Goal: Task Accomplishment & Management: Manage account settings

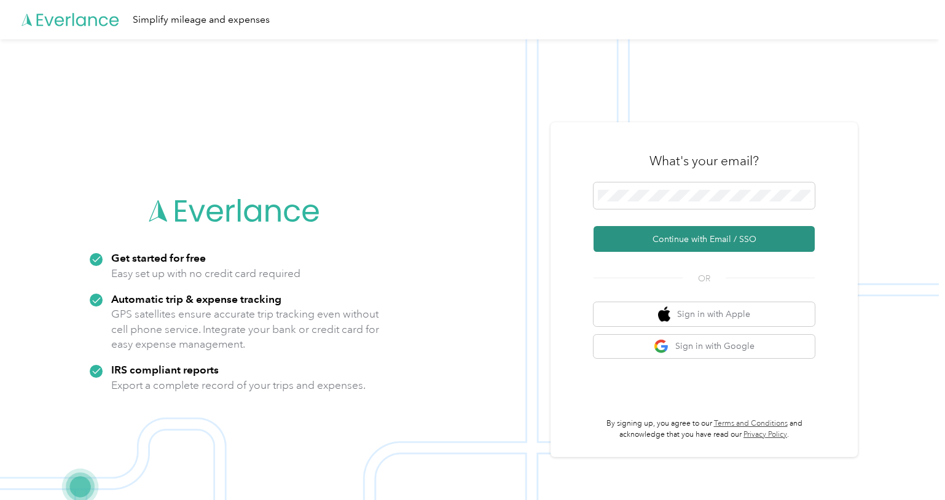
click at [689, 241] on button "Continue with Email / SSO" at bounding box center [703, 239] width 221 height 26
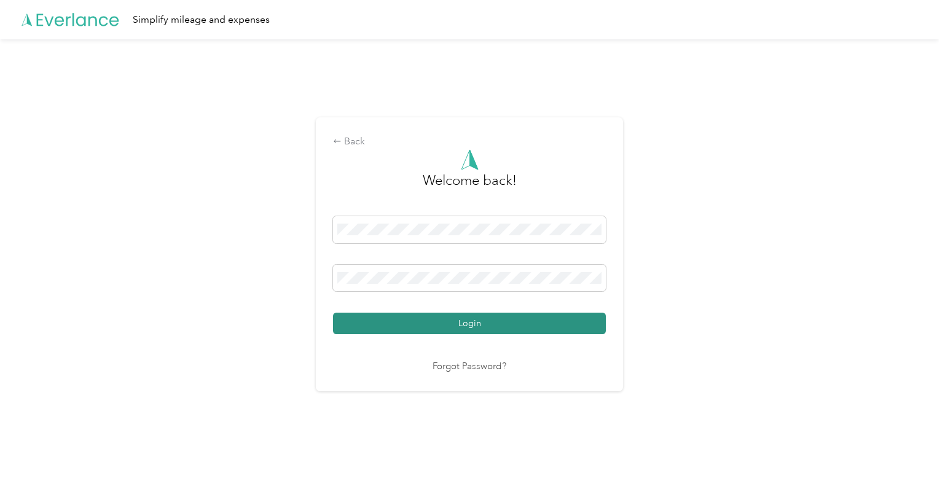
click at [468, 326] on button "Login" at bounding box center [469, 324] width 273 height 22
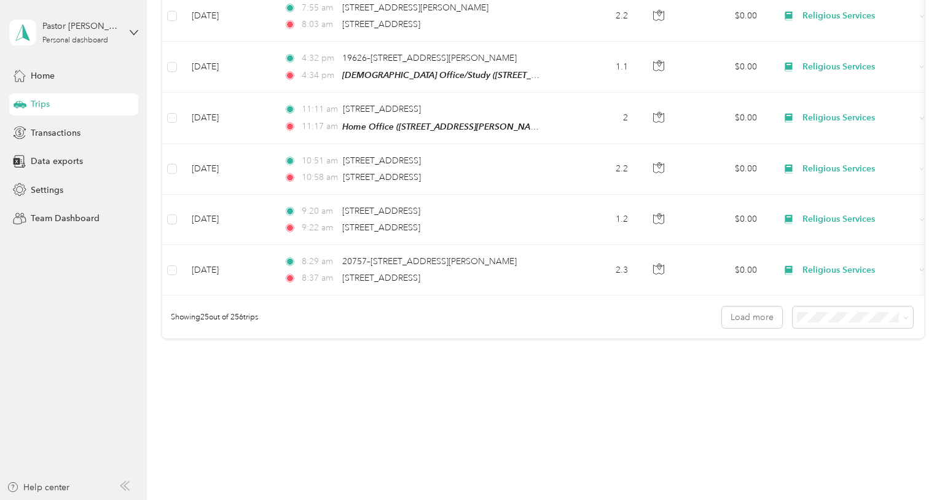
scroll to position [1186, 0]
click at [824, 372] on span "100 per load" at bounding box center [829, 374] width 50 height 10
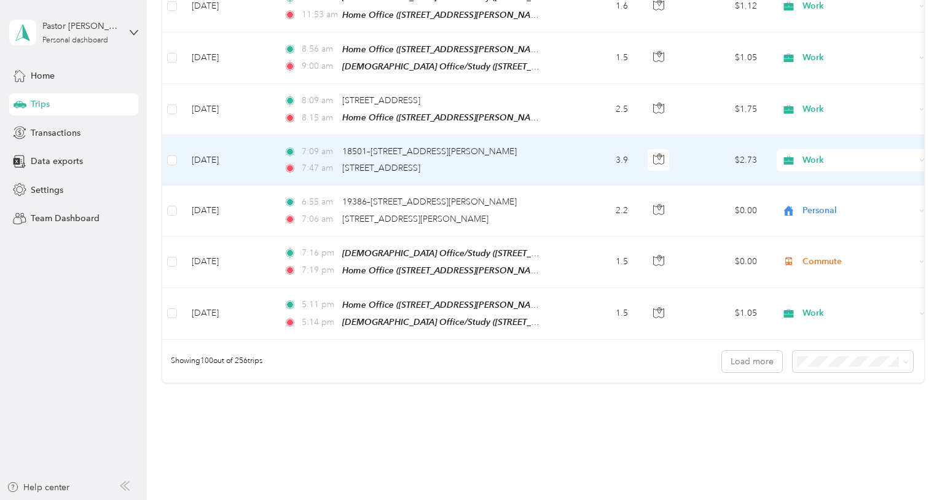
scroll to position [4976, 0]
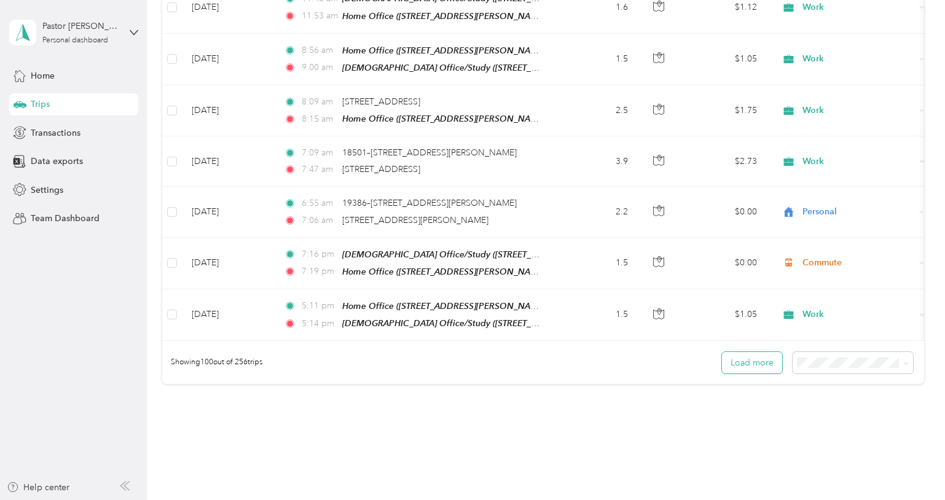
click at [749, 352] on button "Load more" at bounding box center [752, 363] width 60 height 22
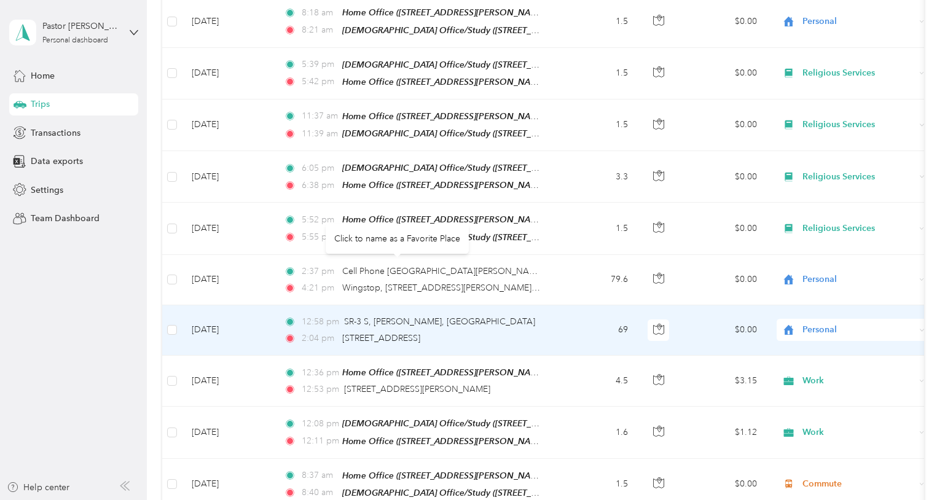
scroll to position [0, 0]
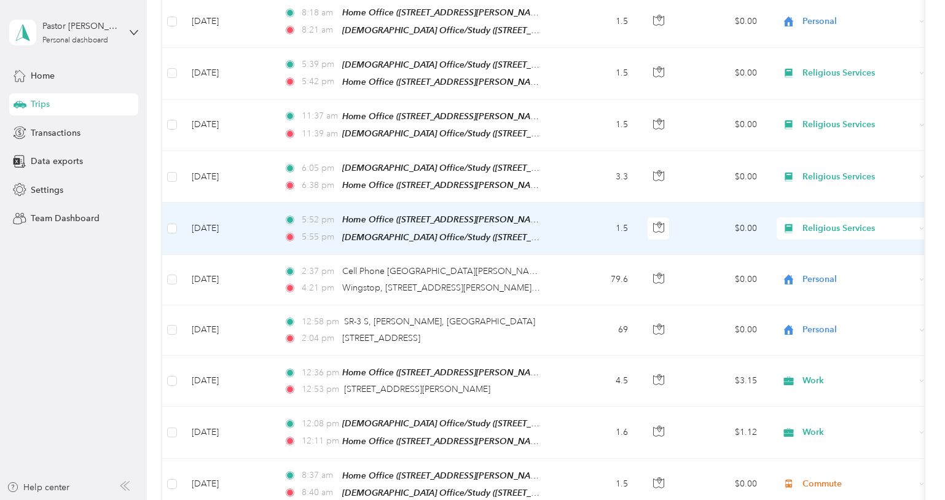
click at [840, 222] on span "Religious Services" at bounding box center [858, 229] width 112 height 14
click at [815, 327] on span "Commute" at bounding box center [864, 329] width 114 height 13
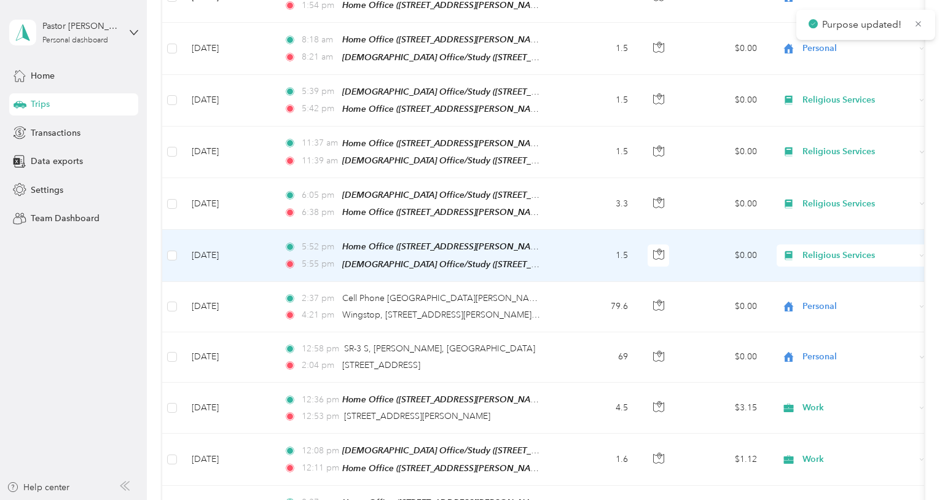
scroll to position [5757, 0]
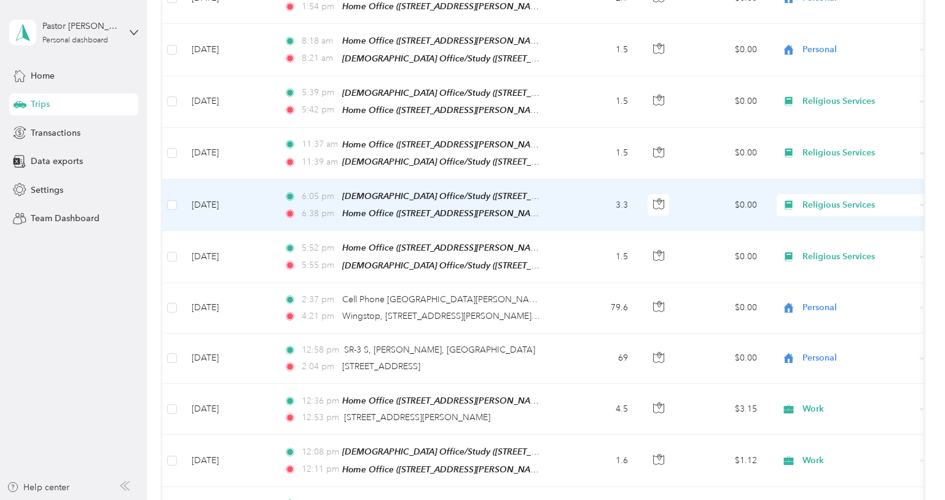
click at [820, 198] on span "Religious Services" at bounding box center [858, 205] width 112 height 14
click at [820, 310] on span "Commute" at bounding box center [864, 307] width 114 height 13
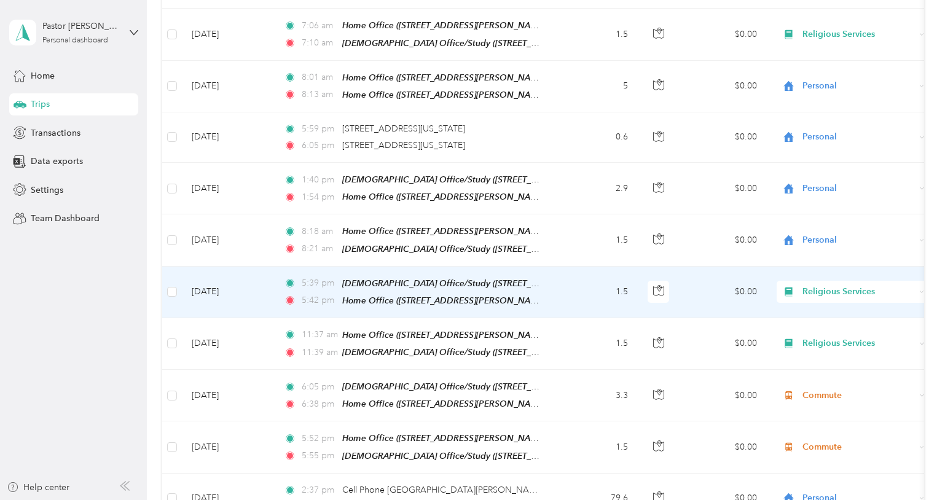
scroll to position [5559, 0]
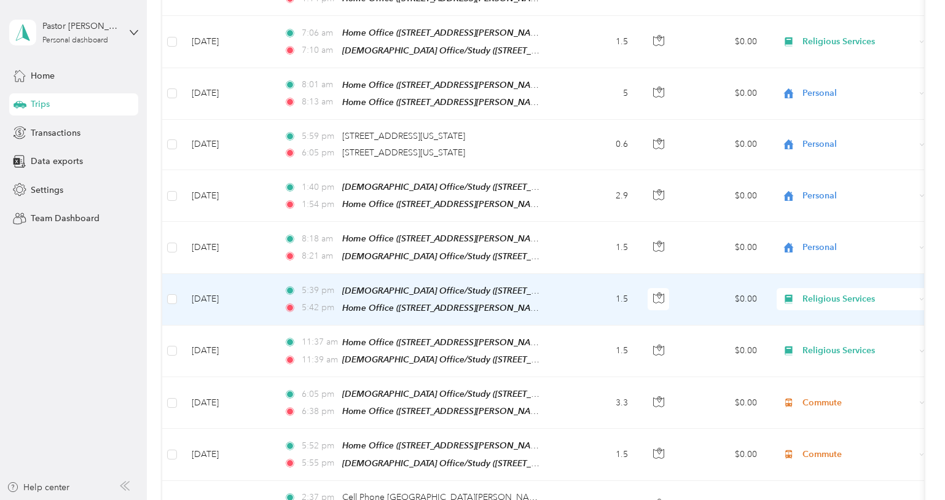
click at [819, 292] on span "Religious Services" at bounding box center [858, 299] width 112 height 14
click at [813, 404] on span "Commute" at bounding box center [864, 402] width 114 height 13
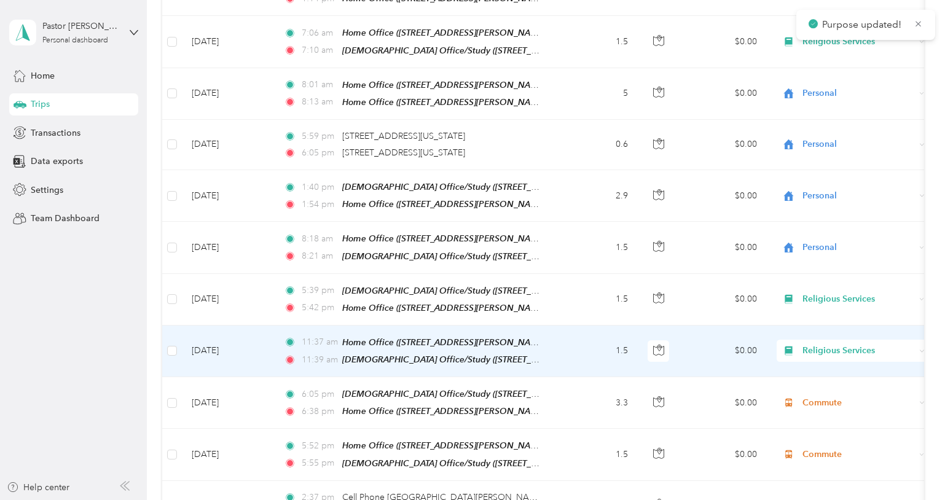
click at [820, 344] on span "Religious Services" at bounding box center [858, 351] width 112 height 14
click at [815, 451] on span "Commute" at bounding box center [864, 454] width 114 height 13
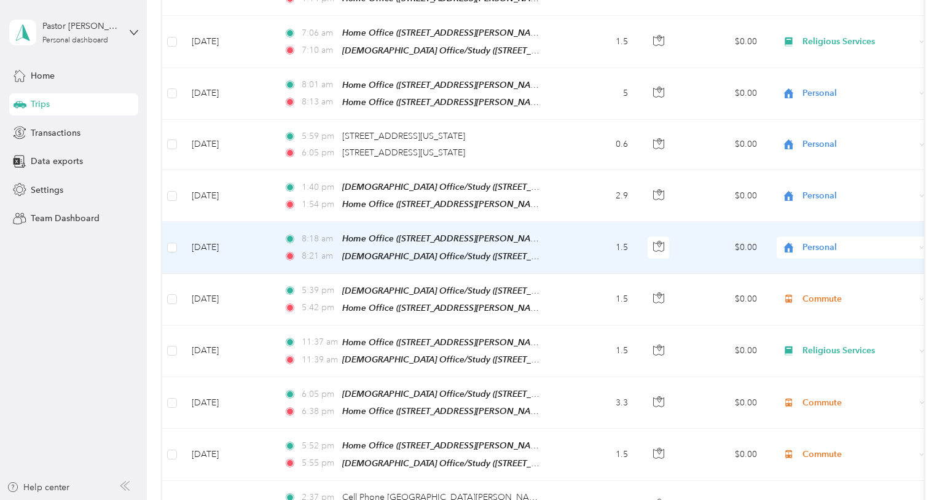
click at [812, 241] on span "Personal" at bounding box center [858, 248] width 112 height 14
click at [817, 356] on li "Commute" at bounding box center [853, 354] width 152 height 22
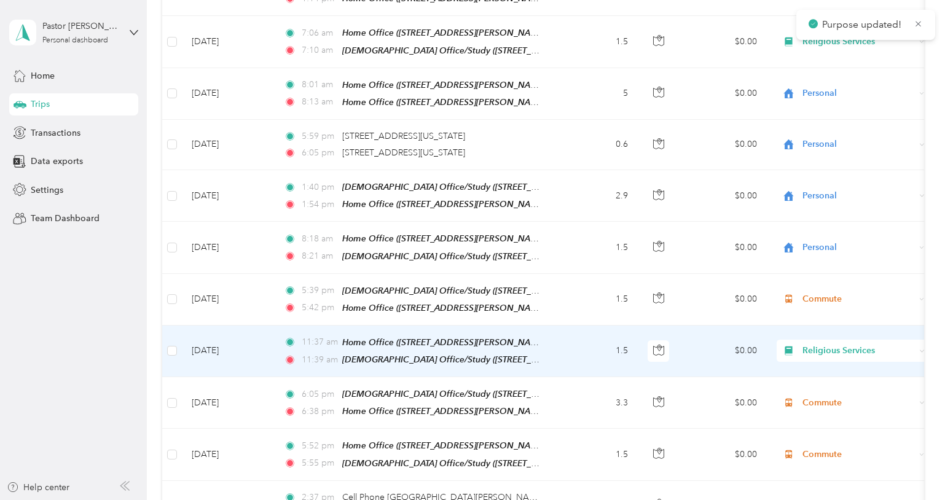
click at [820, 344] on span "Religious Services" at bounding box center [858, 351] width 112 height 14
click at [813, 458] on li "Commute" at bounding box center [853, 452] width 152 height 22
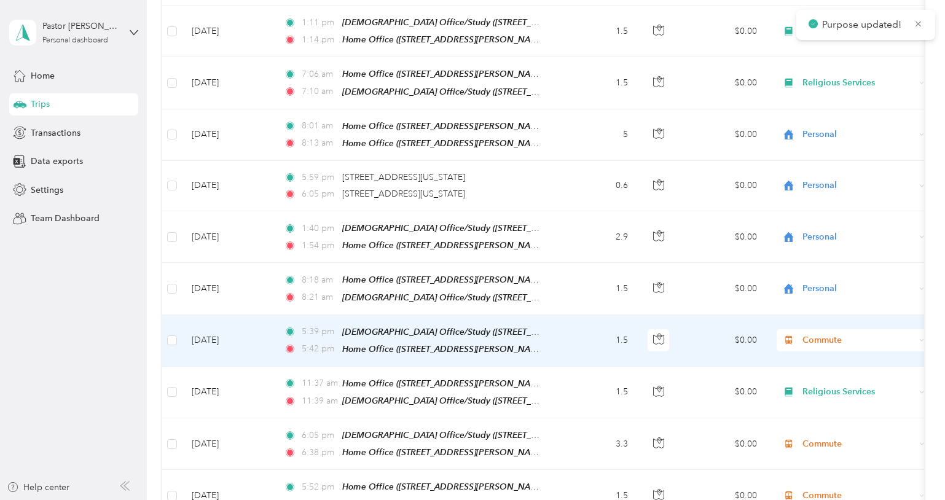
scroll to position [5511, 0]
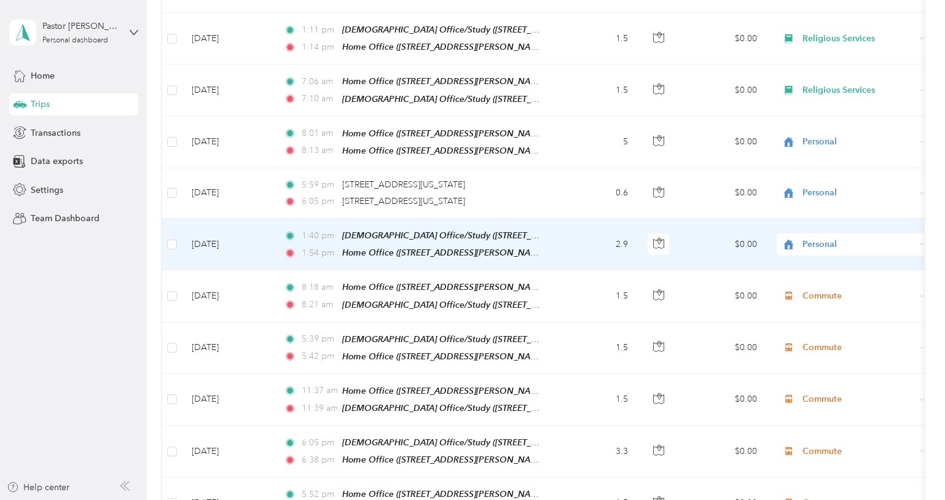
click at [823, 238] on span "Personal" at bounding box center [858, 245] width 112 height 14
click at [818, 205] on span "Work" at bounding box center [864, 200] width 114 height 13
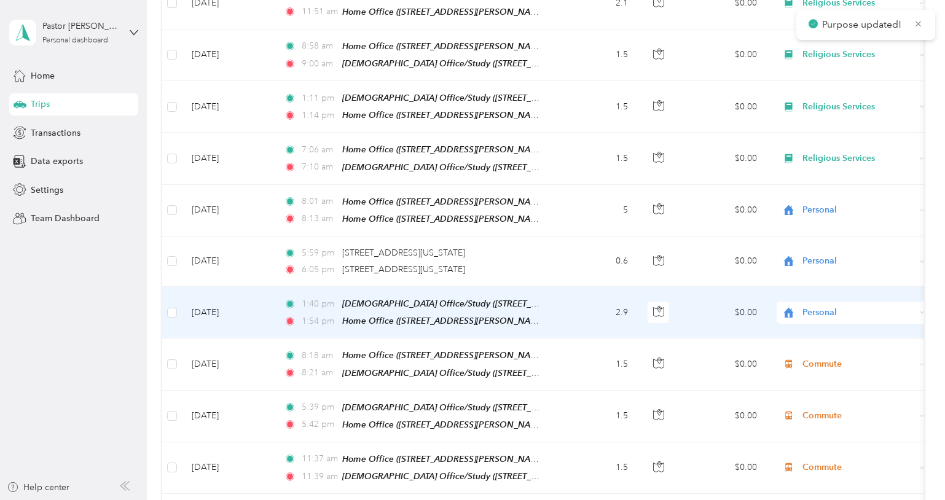
scroll to position [5438, 0]
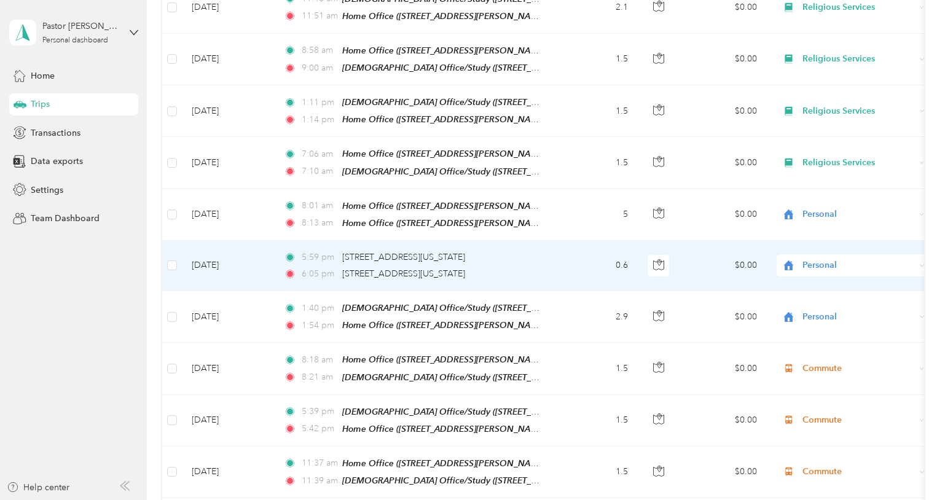
click at [818, 259] on span "Personal" at bounding box center [858, 266] width 112 height 14
click at [814, 372] on span "Commute" at bounding box center [864, 372] width 114 height 13
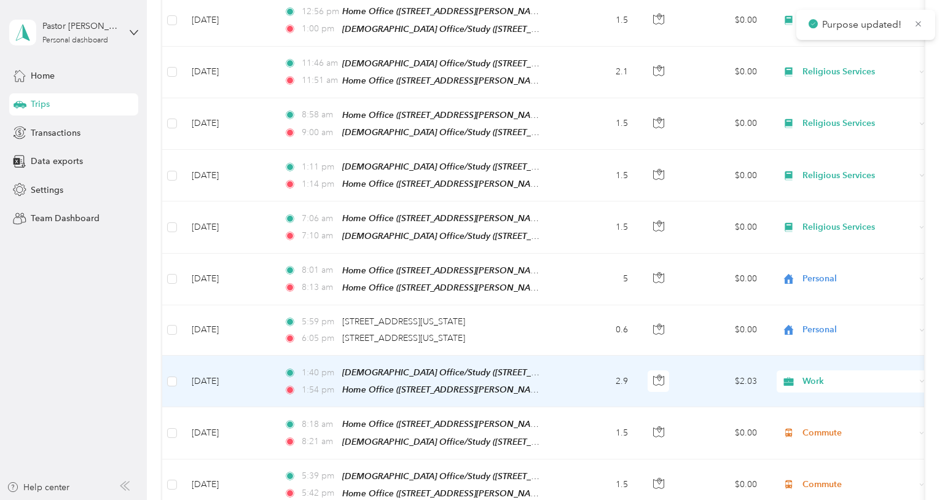
scroll to position [5365, 0]
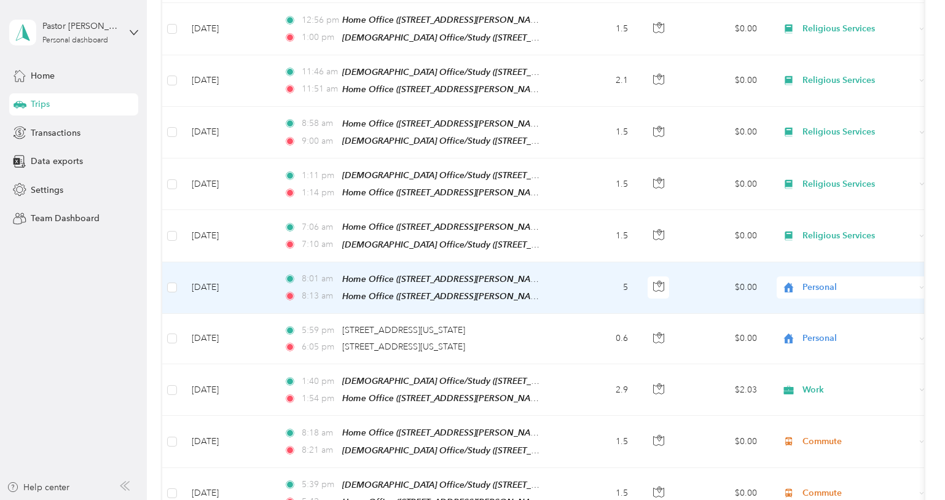
click at [821, 281] on span "Personal" at bounding box center [858, 288] width 112 height 14
click at [817, 397] on span "Commute" at bounding box center [864, 396] width 114 height 13
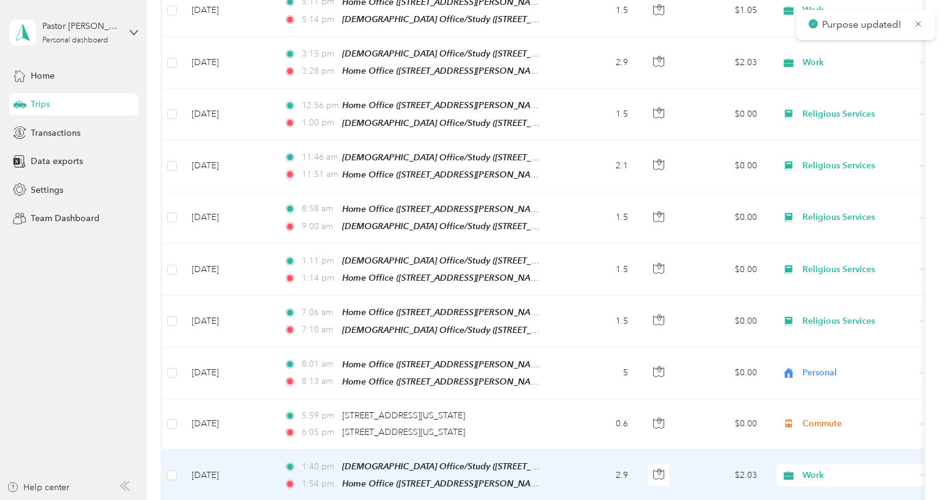
scroll to position [5277, 0]
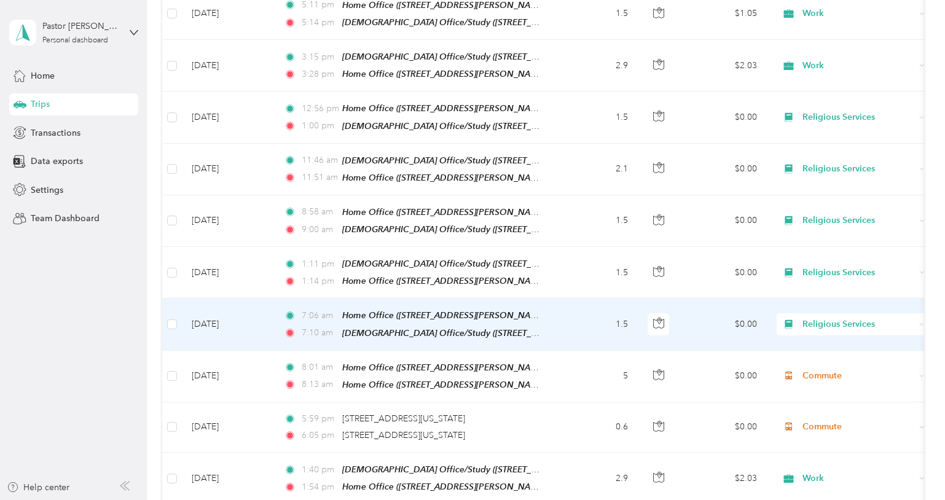
click at [831, 318] on span "Religious Services" at bounding box center [858, 325] width 112 height 14
click at [820, 429] on span "Commute" at bounding box center [864, 434] width 114 height 13
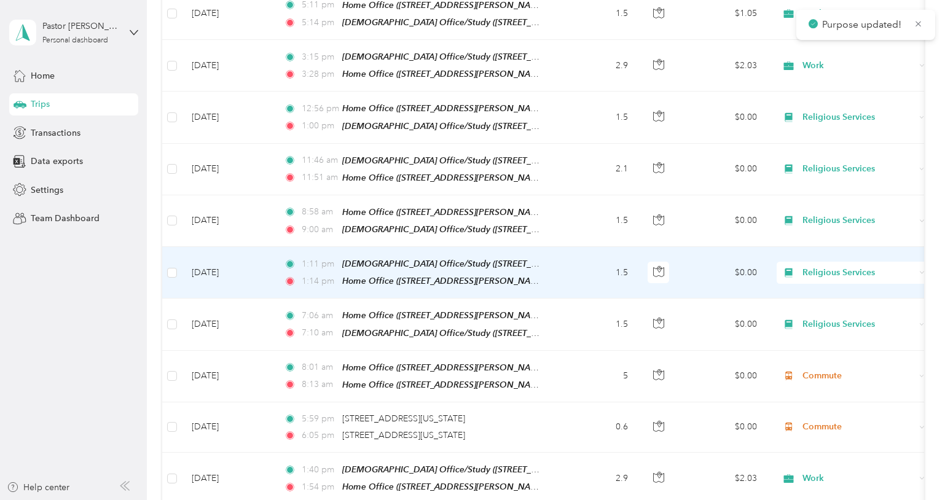
click at [829, 266] on span "Religious Services" at bounding box center [858, 273] width 112 height 14
click at [824, 382] on span "Commute" at bounding box center [864, 383] width 114 height 13
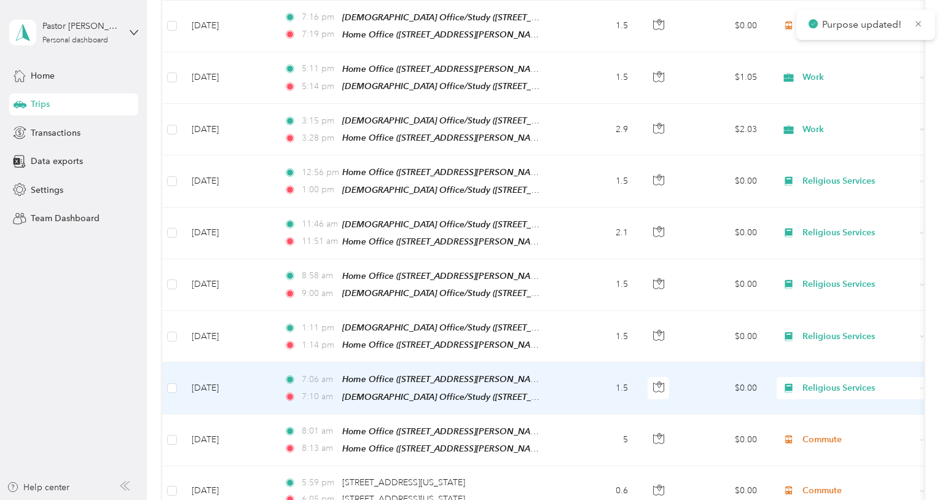
scroll to position [5200, 0]
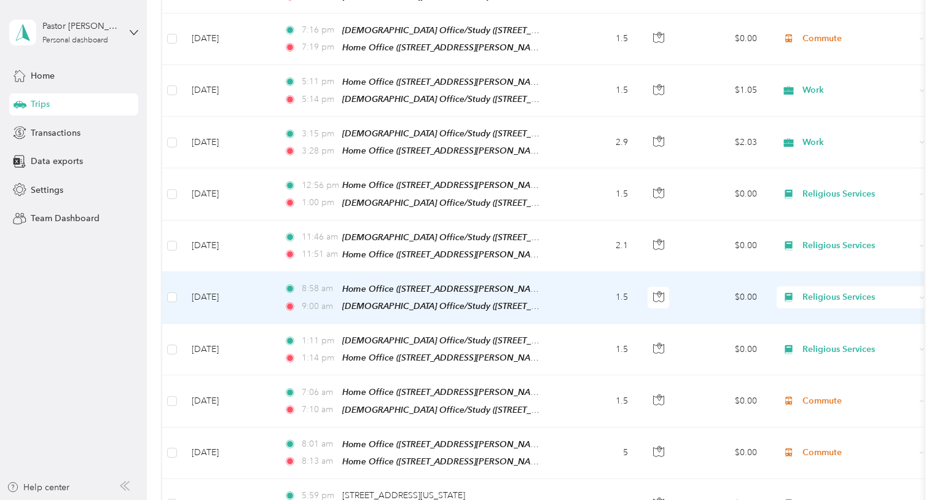
click at [816, 291] on span "Religious Services" at bounding box center [858, 298] width 112 height 14
click at [820, 403] on span "Commute" at bounding box center [864, 409] width 114 height 13
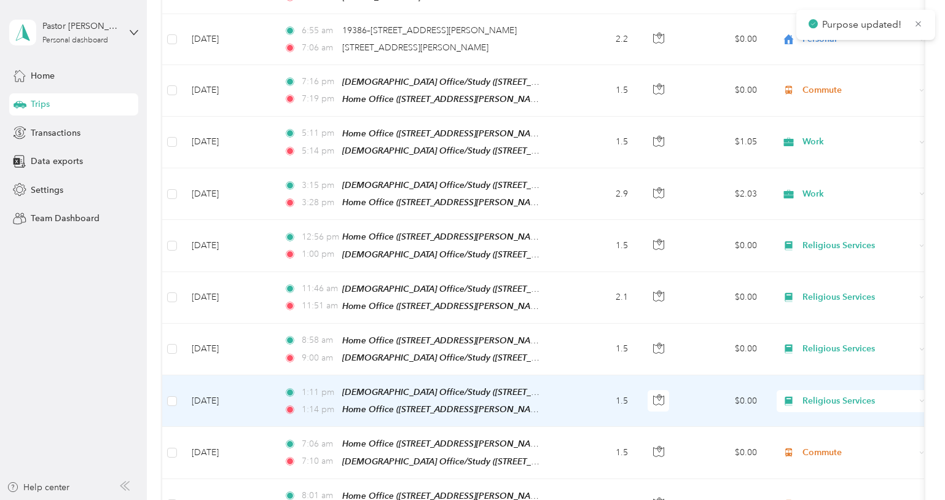
scroll to position [5140, 0]
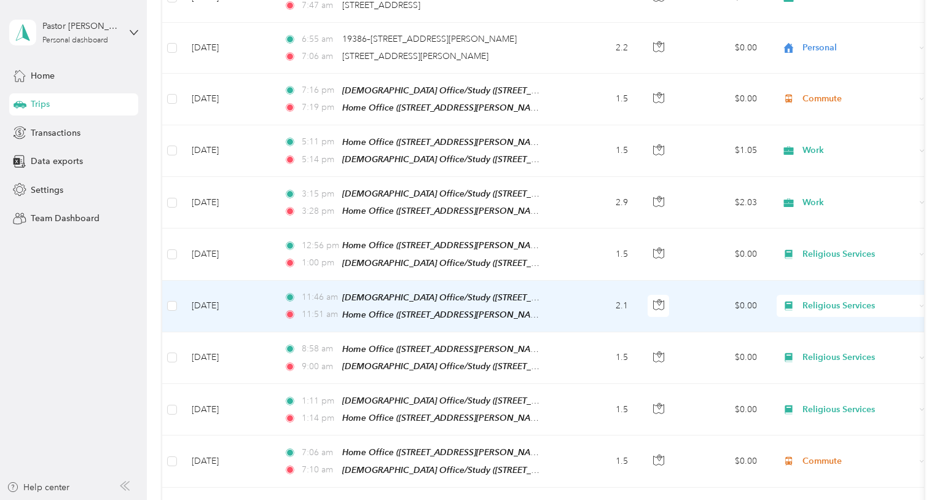
click at [831, 299] on span "Religious Services" at bounding box center [858, 306] width 112 height 14
click at [823, 269] on span "Work" at bounding box center [864, 268] width 114 height 13
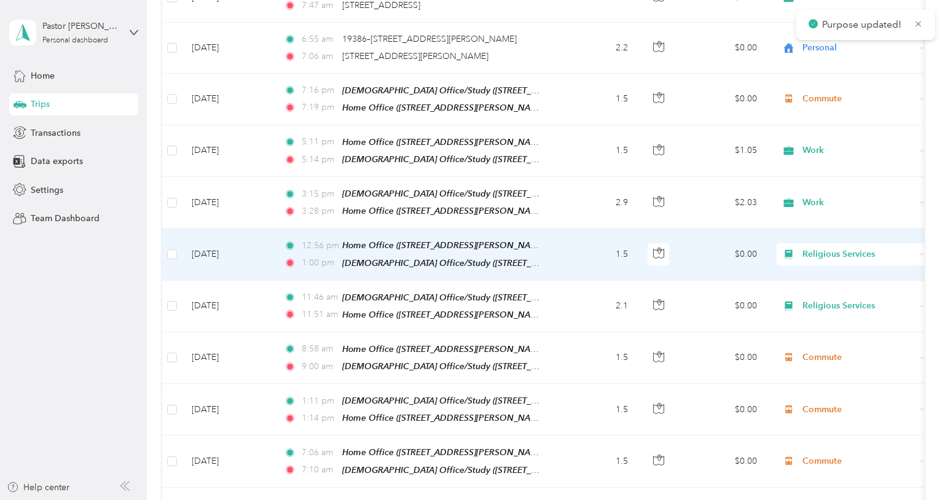
click at [823, 248] on span "Religious Services" at bounding box center [858, 255] width 112 height 14
click at [816, 217] on span "Work" at bounding box center [864, 218] width 114 height 13
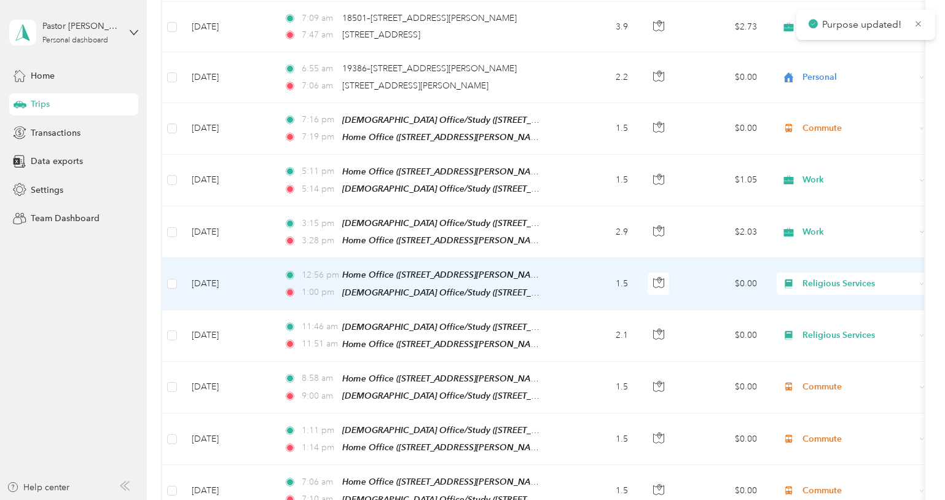
scroll to position [5105, 0]
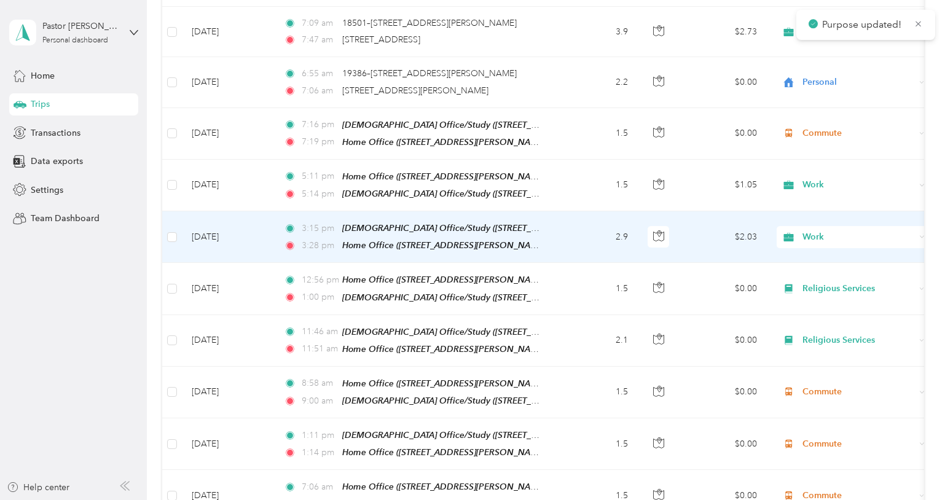
click at [811, 230] on span "Work" at bounding box center [858, 237] width 112 height 14
click at [812, 206] on li "Work" at bounding box center [853, 203] width 152 height 22
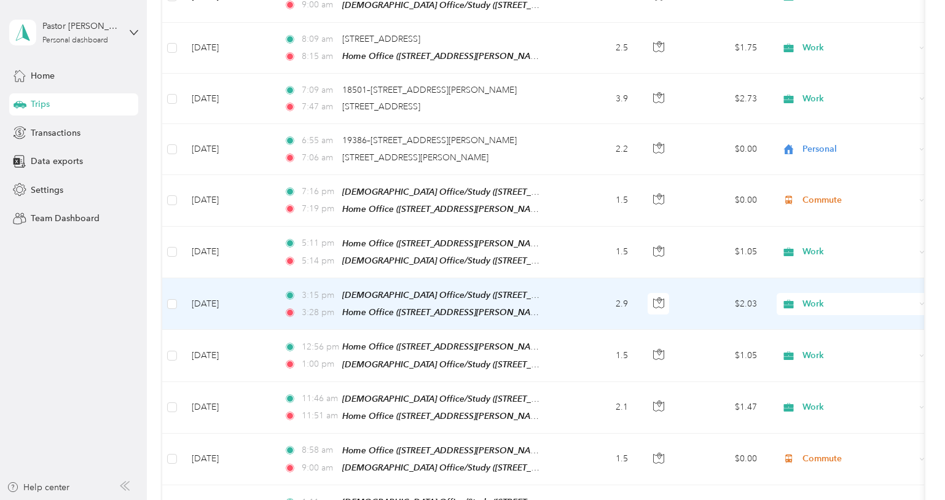
scroll to position [5039, 0]
click at [815, 297] on span "Work" at bounding box center [858, 304] width 112 height 14
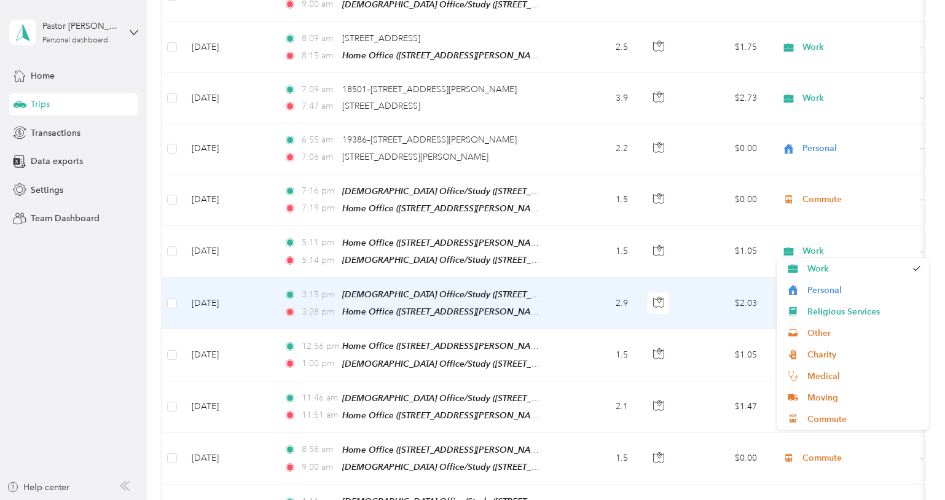
click at [815, 297] on span "Work" at bounding box center [858, 304] width 112 height 14
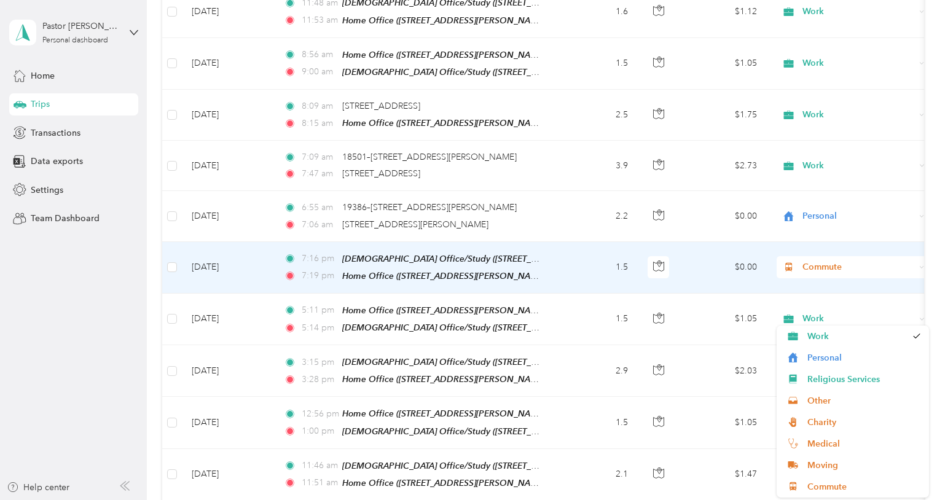
scroll to position [4971, 0]
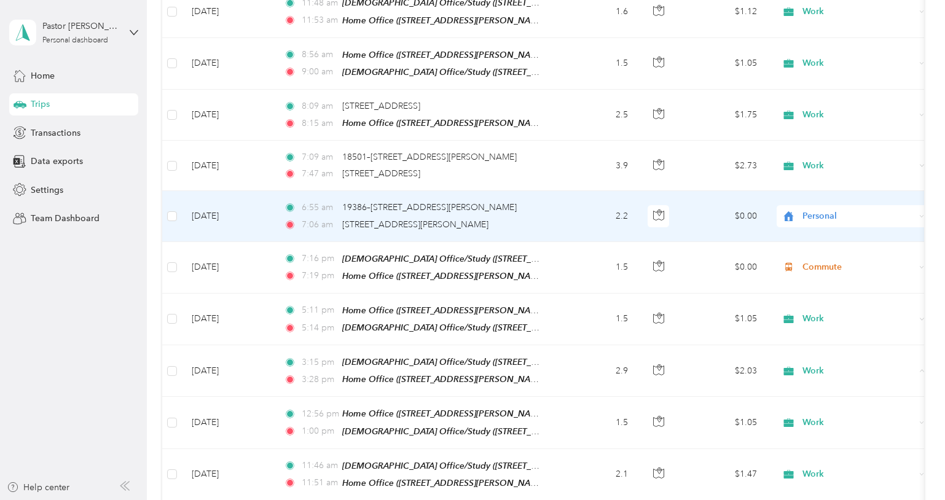
click at [815, 209] on span "Personal" at bounding box center [858, 216] width 112 height 14
click at [818, 337] on li "Commute" at bounding box center [853, 335] width 152 height 22
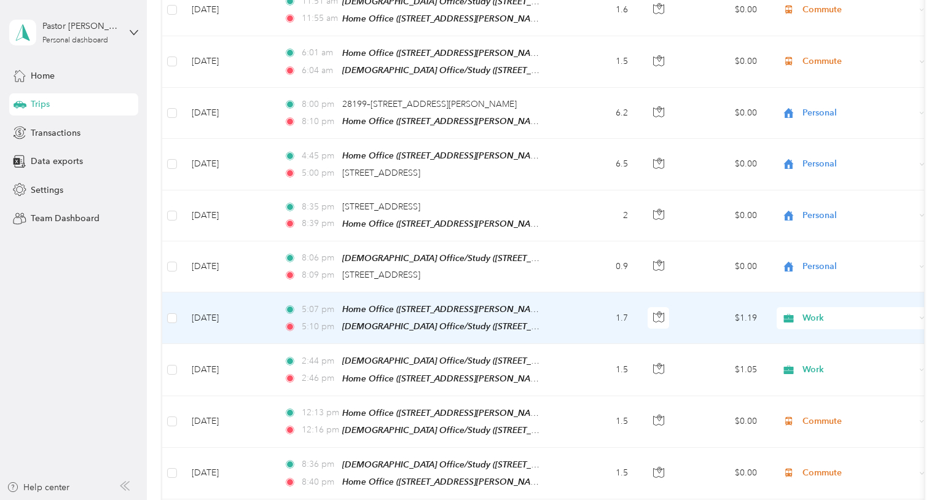
scroll to position [3585, 0]
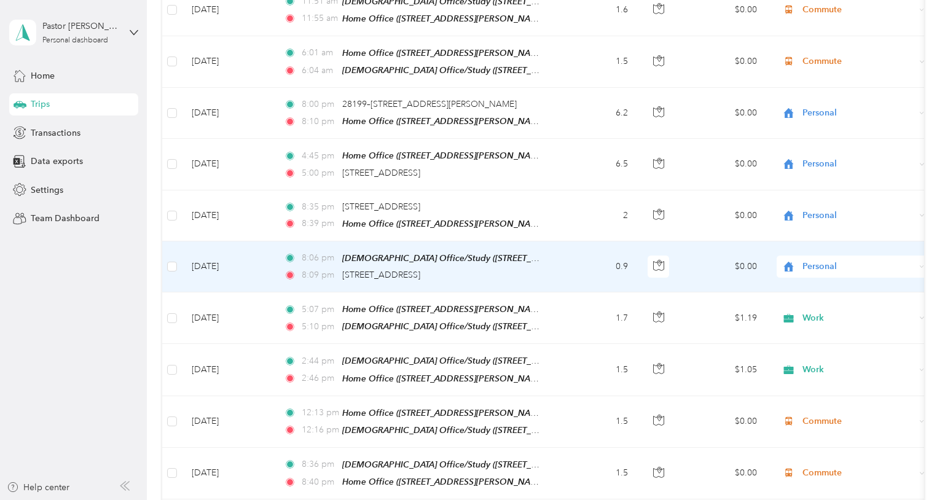
click at [813, 260] on span "Personal" at bounding box center [858, 267] width 112 height 14
click at [821, 257] on span "Work" at bounding box center [864, 256] width 114 height 13
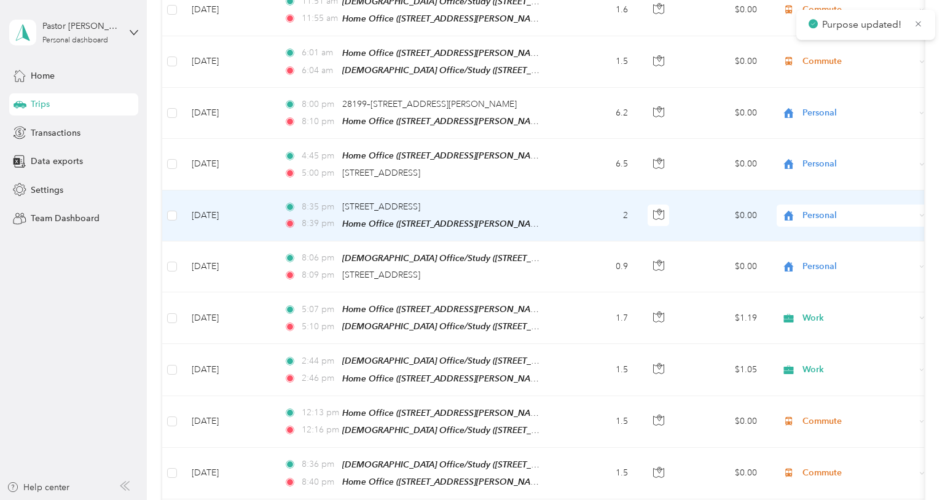
click at [808, 209] on span "Personal" at bounding box center [858, 216] width 112 height 14
click at [814, 211] on li "Work" at bounding box center [853, 204] width 152 height 22
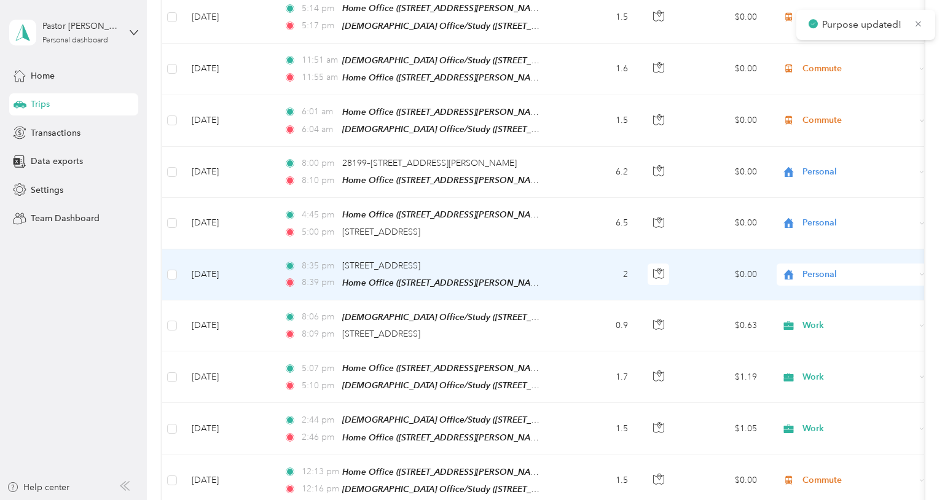
scroll to position [3525, 0]
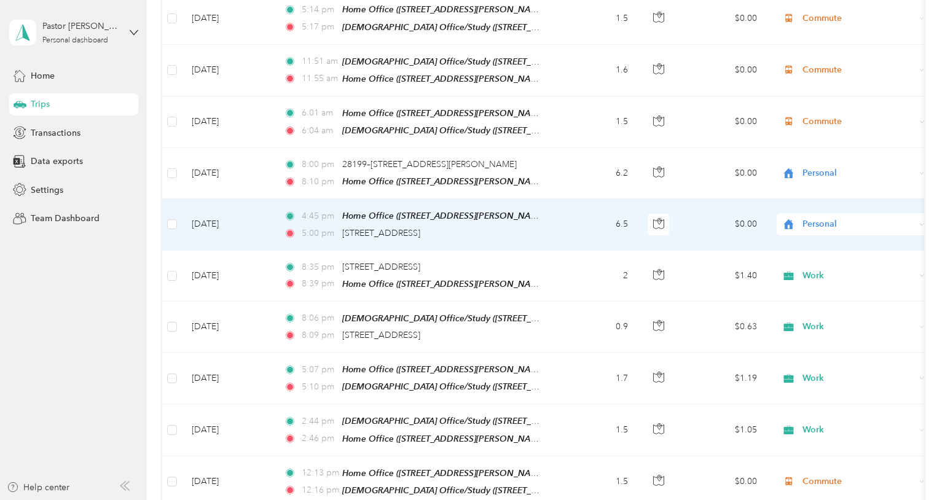
click at [813, 217] on span "Personal" at bounding box center [858, 224] width 112 height 14
click at [822, 365] on span "Commute" at bounding box center [864, 362] width 114 height 13
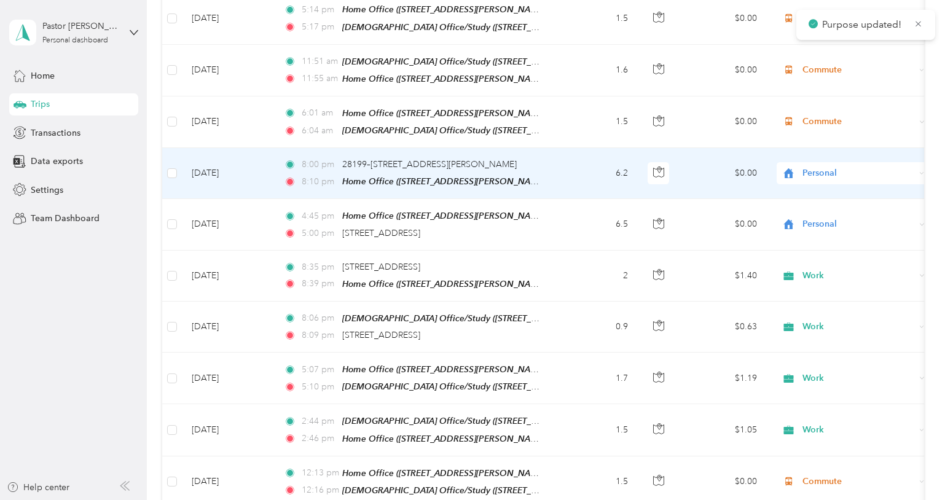
scroll to position [3529, 0]
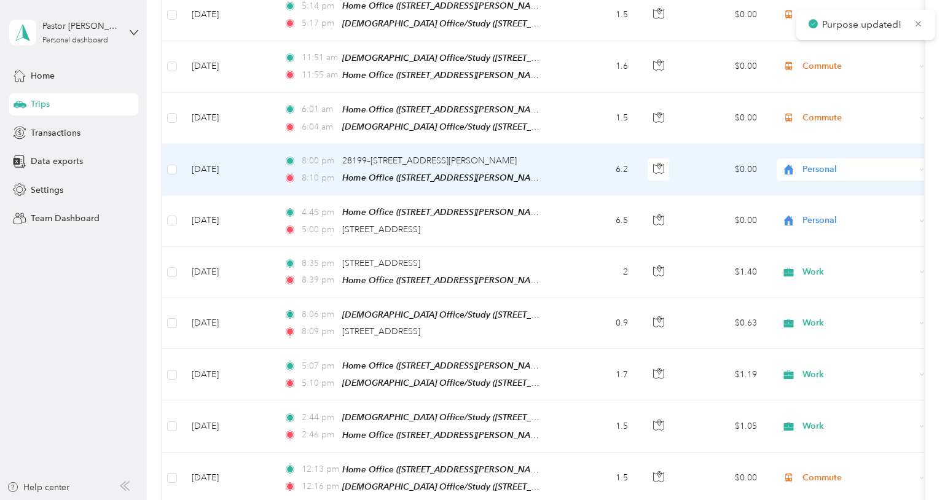
click at [814, 163] on span "Personal" at bounding box center [858, 170] width 112 height 14
click at [822, 310] on span "Commute" at bounding box center [864, 312] width 114 height 13
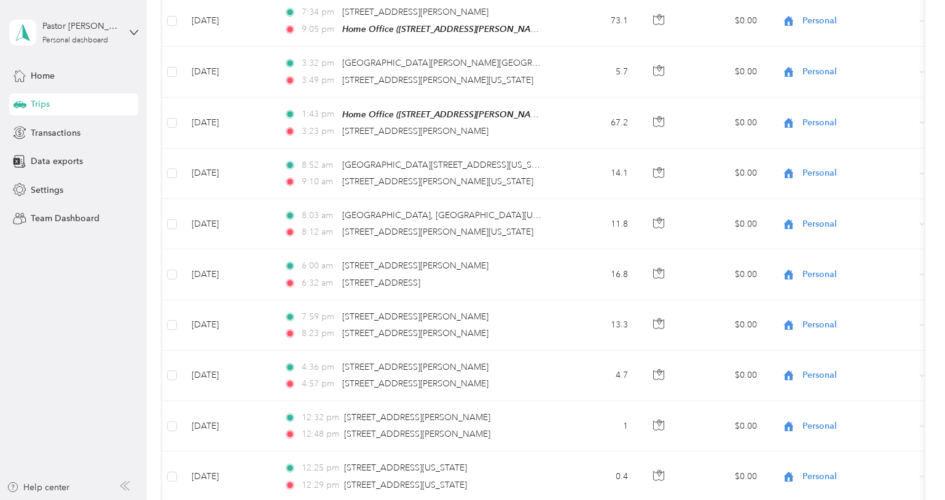
scroll to position [2252, 0]
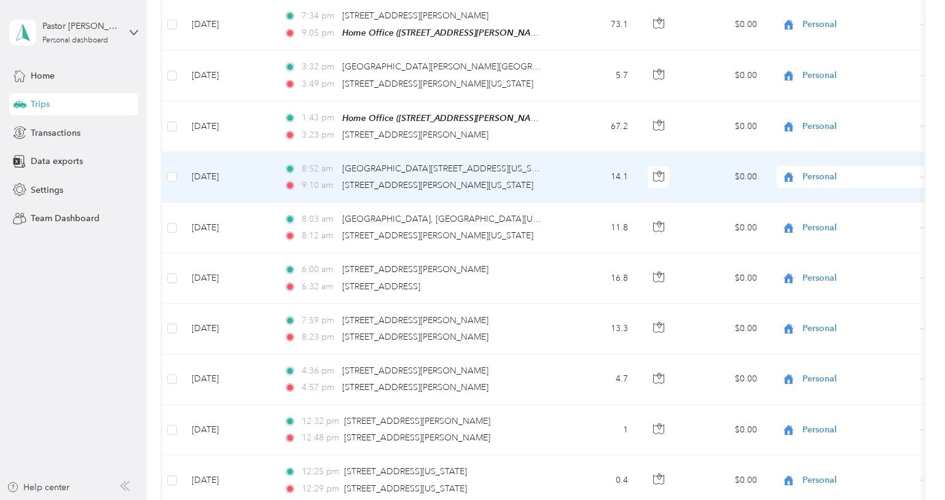
click at [813, 170] on span "Personal" at bounding box center [858, 177] width 112 height 14
click at [818, 174] on span "Work" at bounding box center [864, 170] width 114 height 13
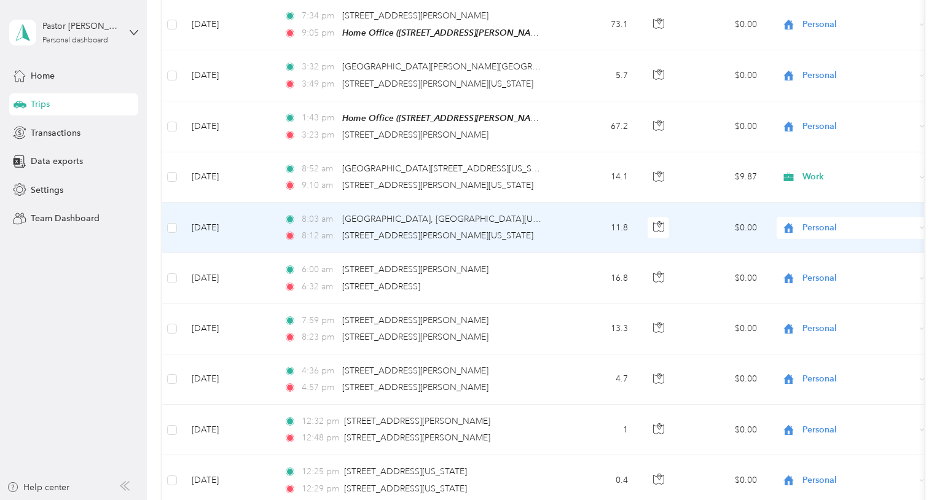
click at [813, 221] on span "Personal" at bounding box center [858, 228] width 112 height 14
click at [814, 221] on span "Work" at bounding box center [864, 225] width 114 height 13
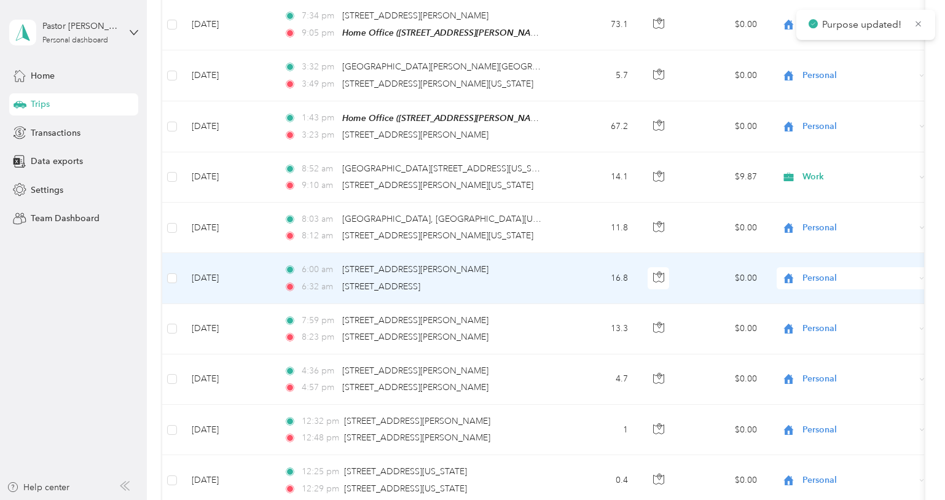
click at [813, 272] on span "Personal" at bounding box center [858, 279] width 112 height 14
click at [816, 280] on li "Work" at bounding box center [853, 276] width 152 height 22
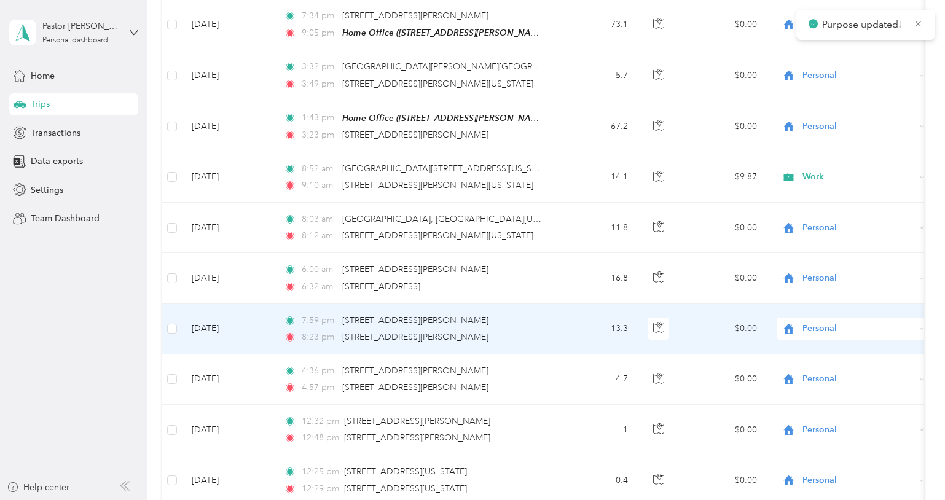
click at [813, 322] on span "Personal" at bounding box center [858, 329] width 112 height 14
click at [813, 326] on span "Work" at bounding box center [864, 326] width 114 height 13
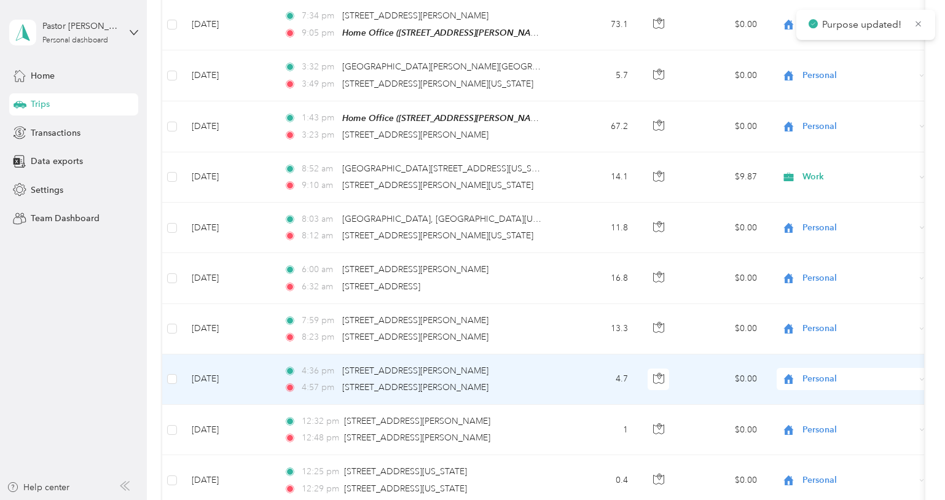
click at [815, 372] on span "Personal" at bounding box center [858, 379] width 112 height 14
click at [818, 173] on li "Work" at bounding box center [853, 181] width 152 height 22
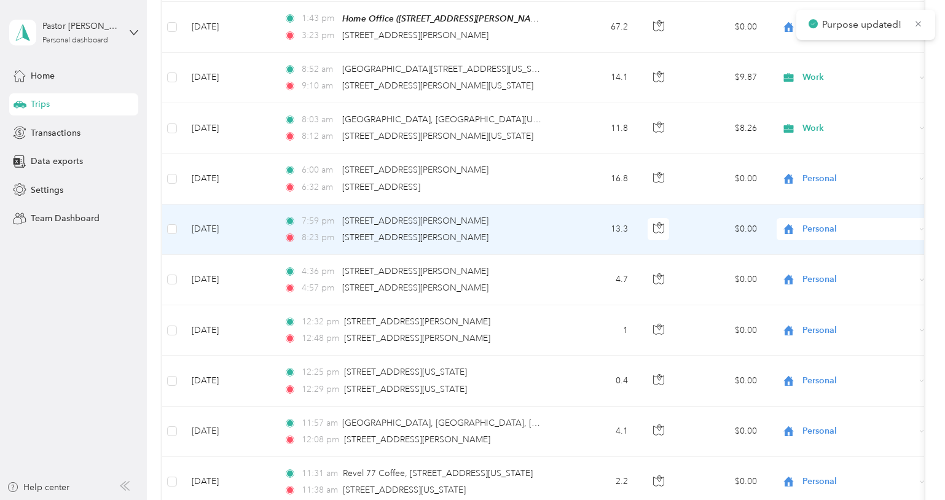
scroll to position [2367, 0]
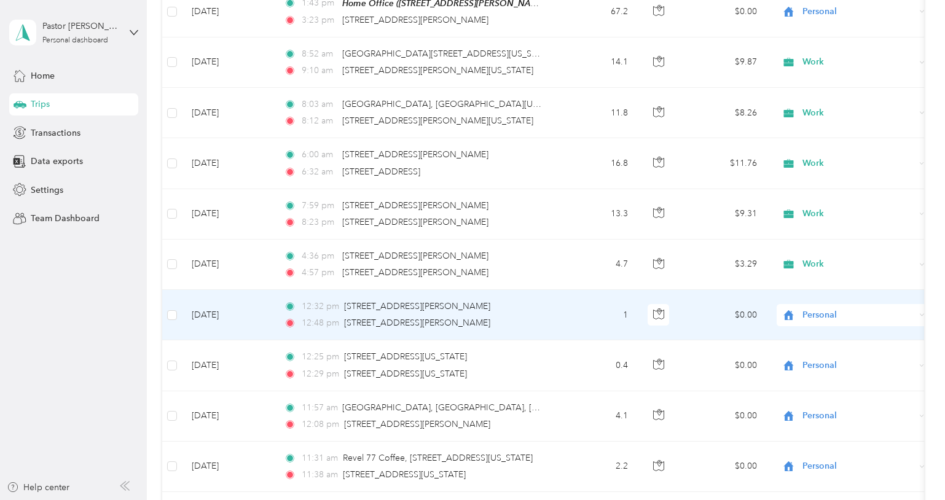
click at [818, 308] on span "Personal" at bounding box center [858, 315] width 112 height 14
click at [818, 315] on li "Work" at bounding box center [853, 310] width 152 height 22
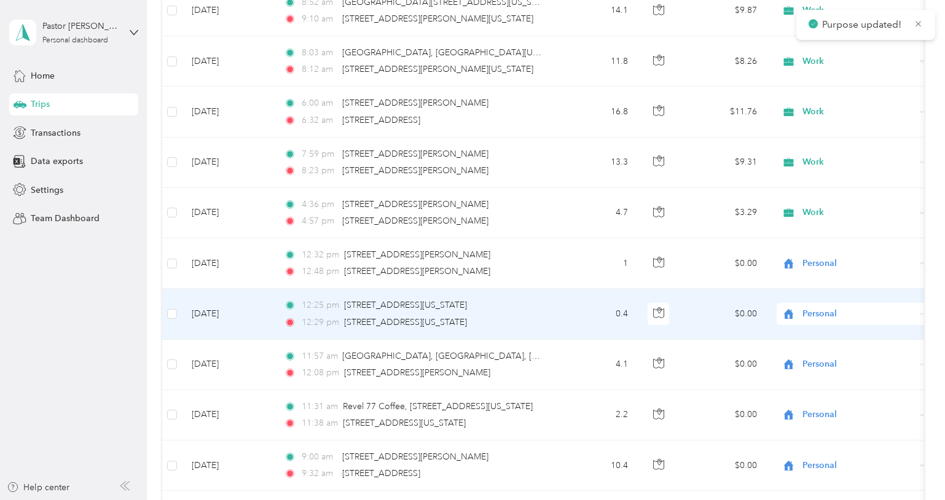
scroll to position [2421, 0]
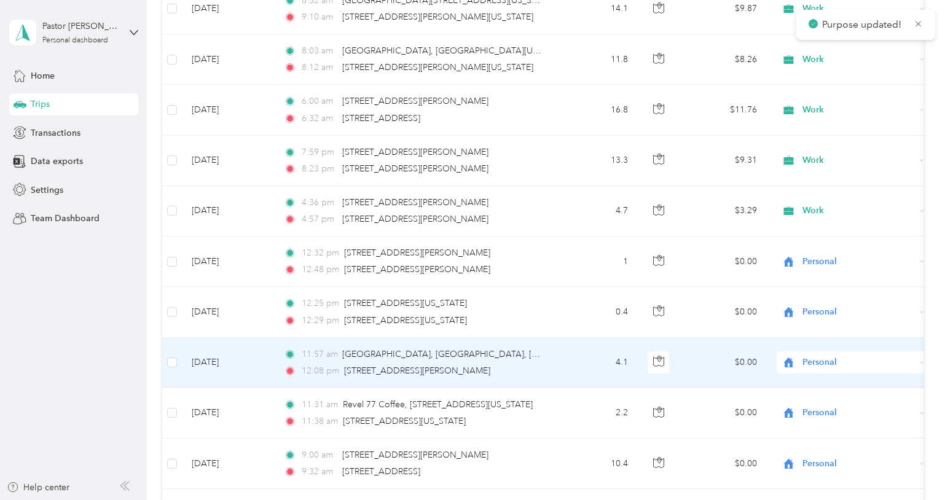
click at [818, 356] on span "Personal" at bounding box center [858, 363] width 112 height 14
click at [815, 162] on span "Work" at bounding box center [864, 163] width 114 height 13
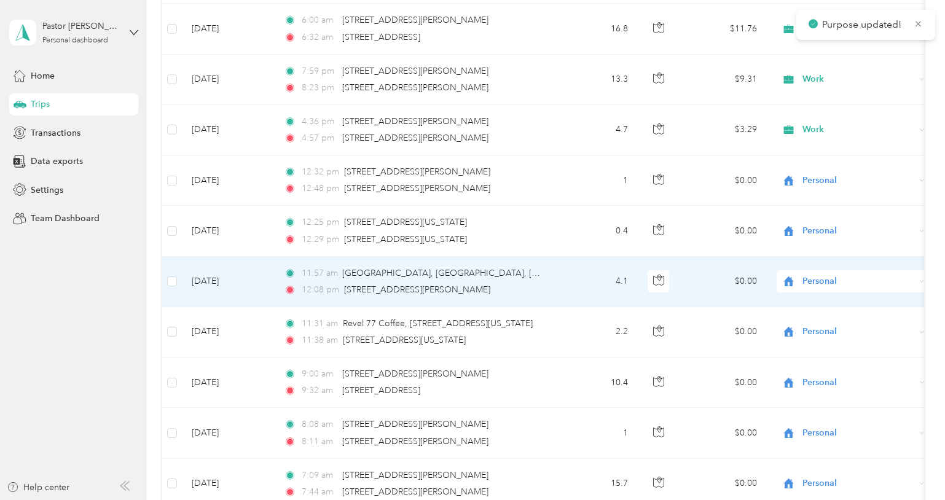
scroll to position [2502, 0]
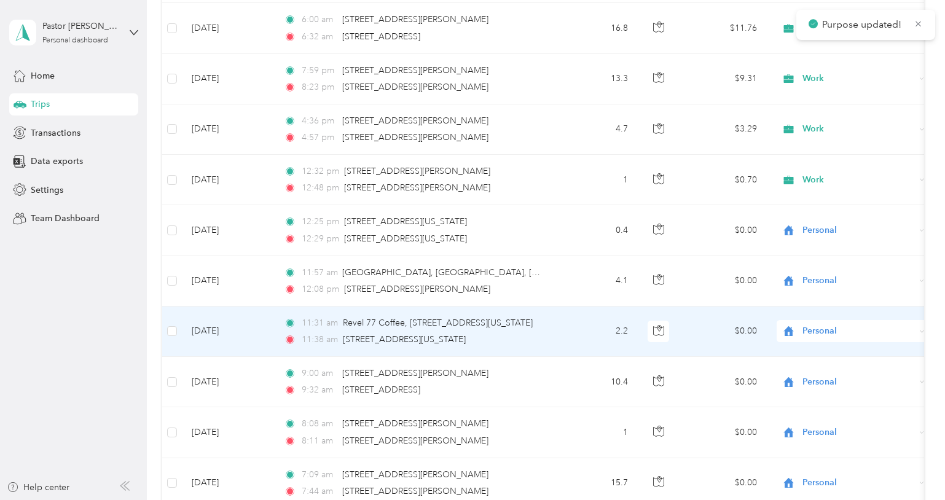
click at [807, 324] on span "Personal" at bounding box center [858, 331] width 112 height 14
click at [810, 332] on li "Work" at bounding box center [853, 329] width 152 height 22
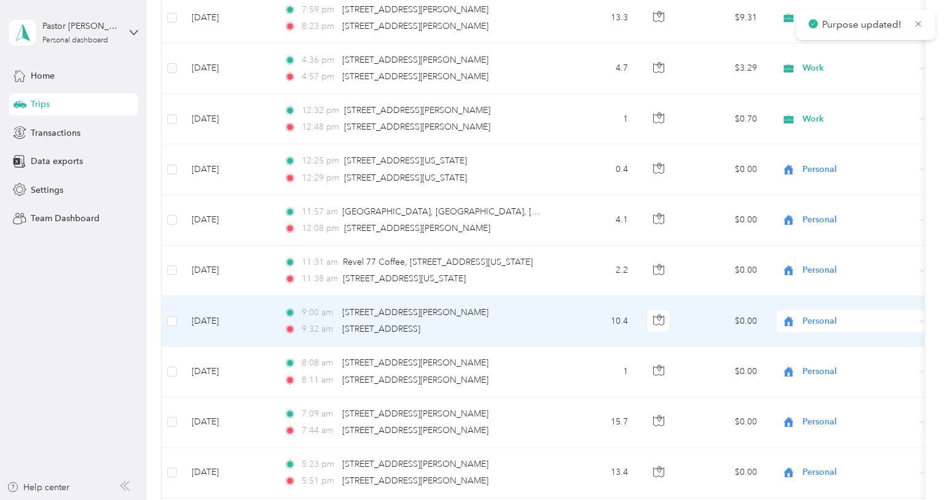
scroll to position [2567, 0]
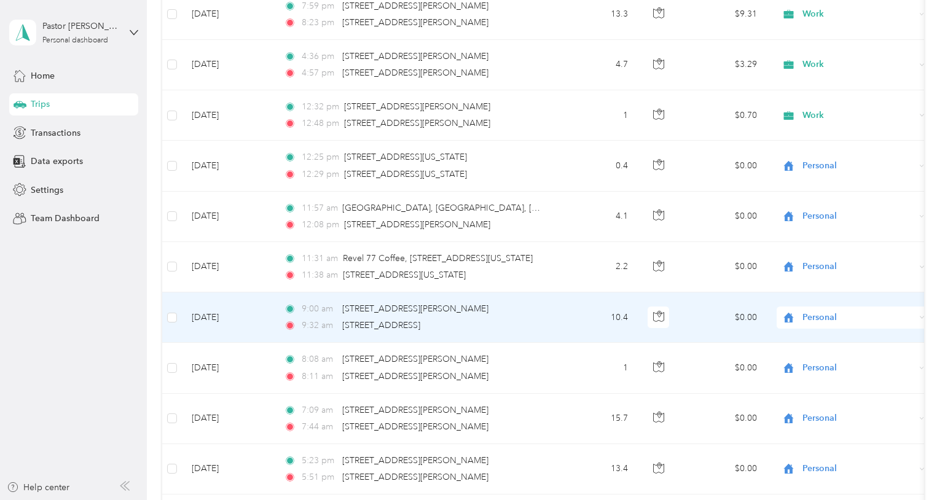
click at [819, 311] on span "Personal" at bounding box center [858, 318] width 112 height 14
click at [815, 313] on span "Work" at bounding box center [864, 315] width 114 height 13
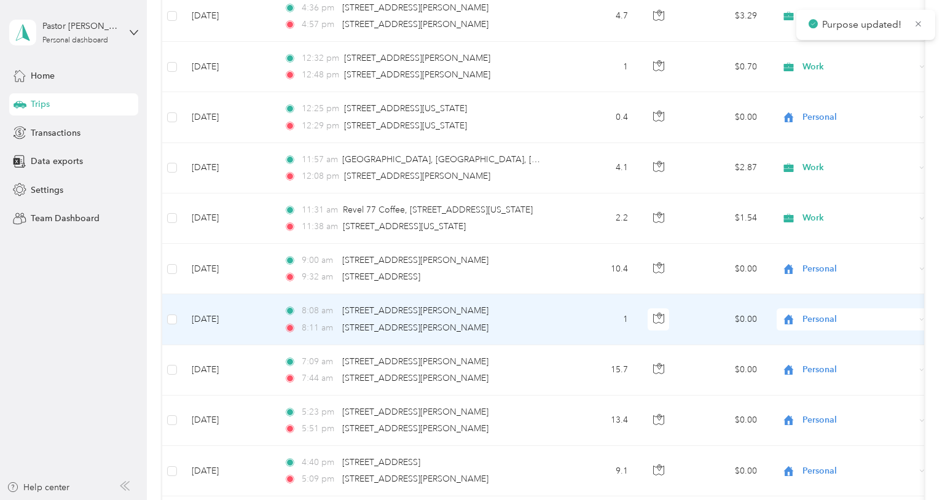
scroll to position [2623, 0]
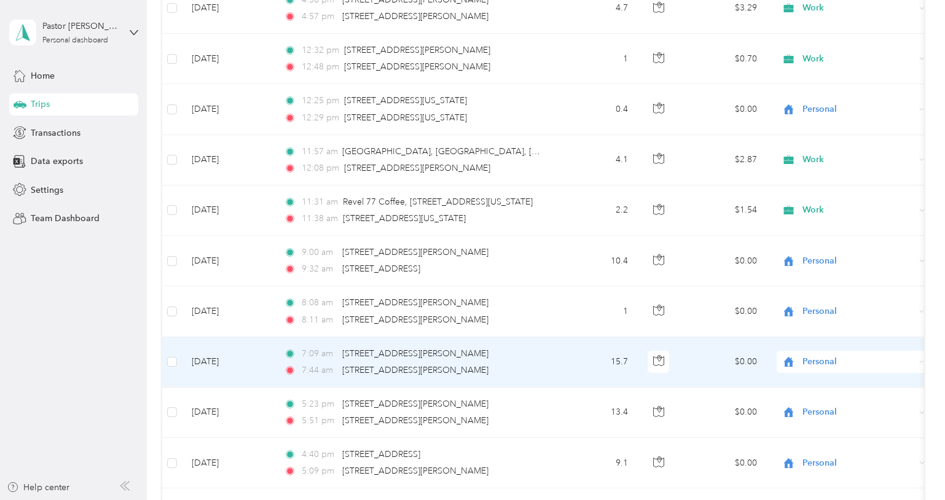
click at [812, 355] on span "Personal" at bounding box center [858, 362] width 112 height 14
click at [815, 162] on span "Work" at bounding box center [864, 163] width 114 height 13
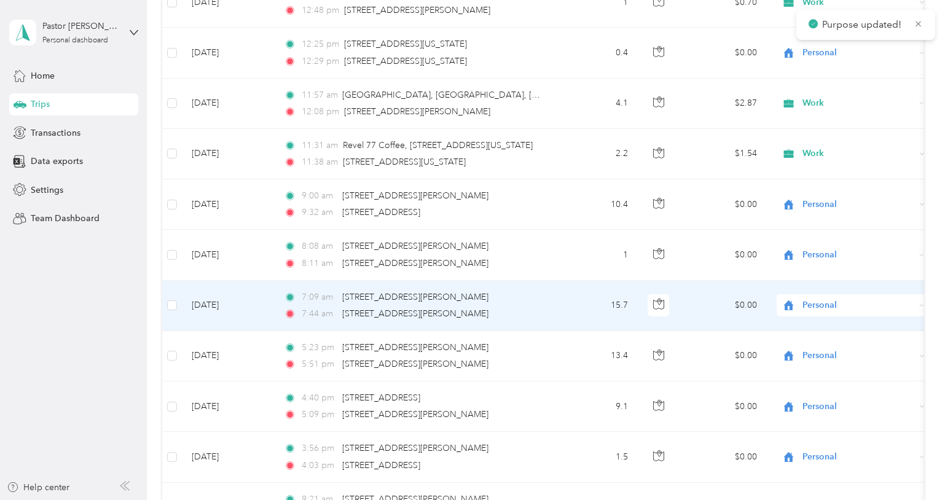
scroll to position [2688, 0]
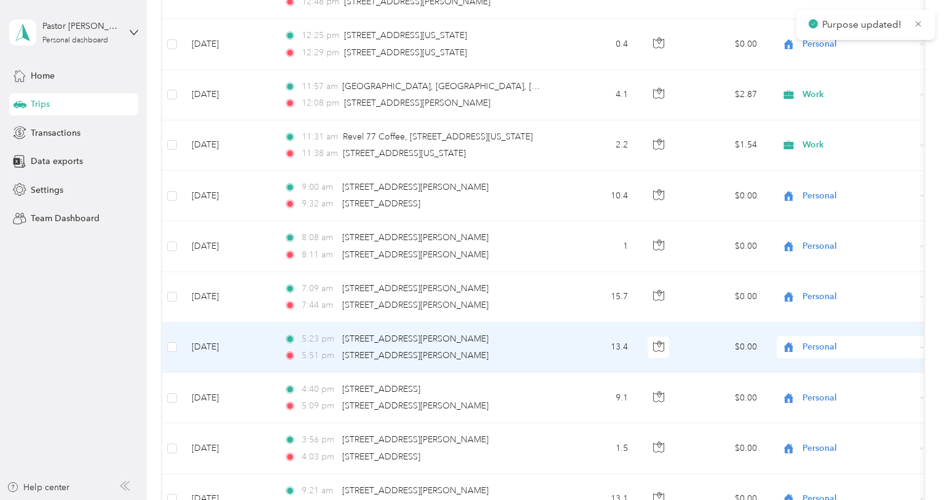
click at [820, 340] on span "Personal" at bounding box center [858, 347] width 112 height 14
click at [811, 149] on span "Work" at bounding box center [864, 148] width 114 height 13
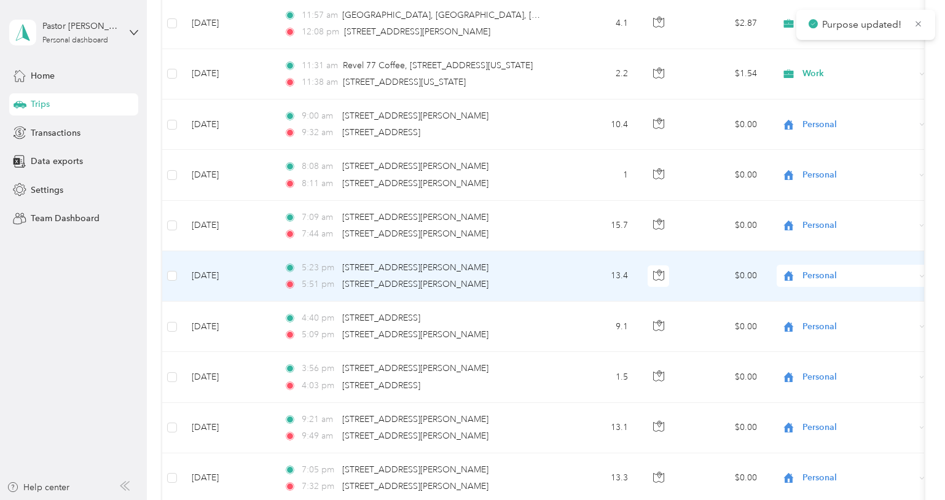
scroll to position [2766, 0]
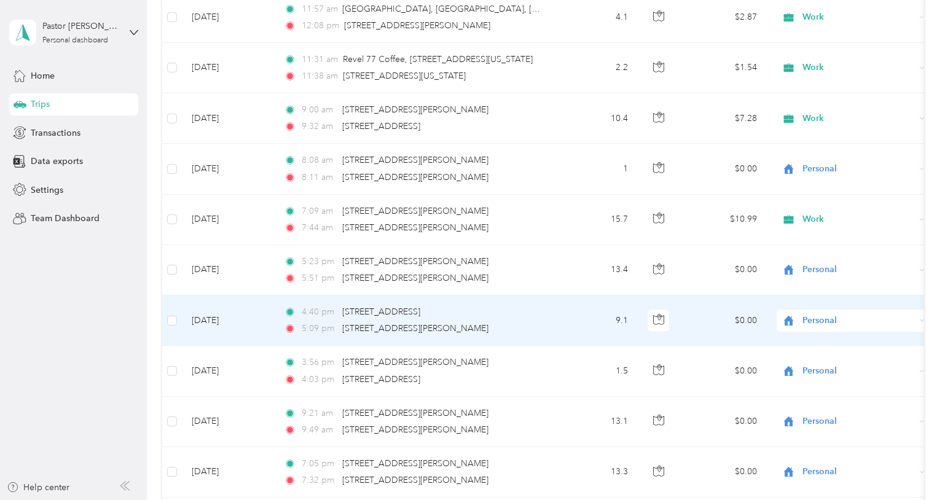
click at [818, 314] on span "Personal" at bounding box center [858, 321] width 112 height 14
click at [812, 318] on span "Work" at bounding box center [864, 318] width 114 height 13
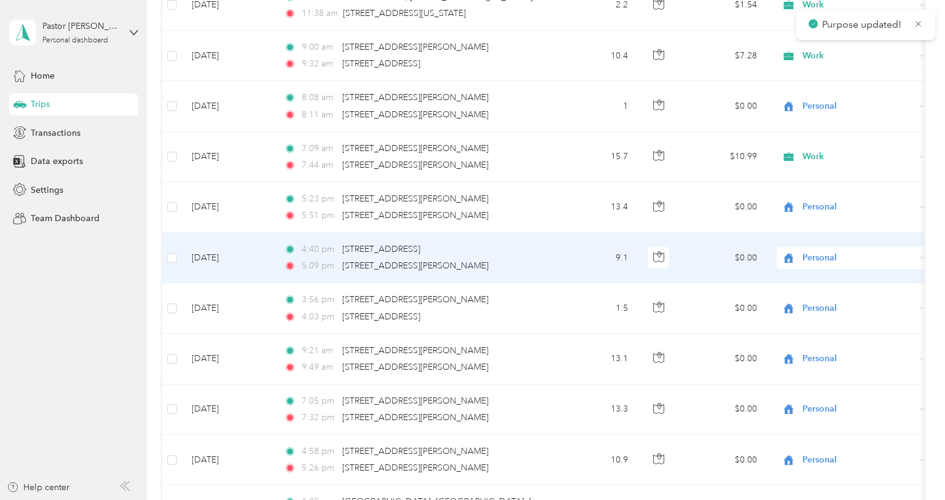
scroll to position [2832, 0]
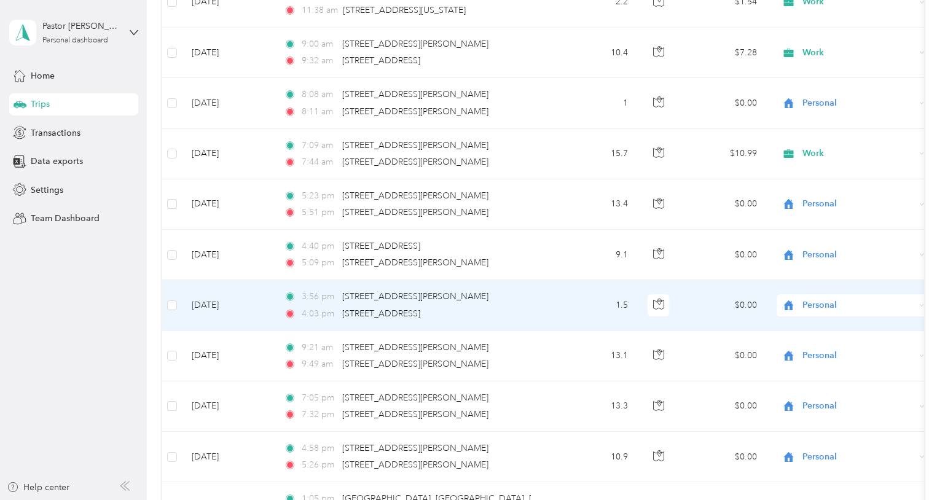
click at [818, 299] on span "Personal" at bounding box center [858, 306] width 112 height 14
click at [814, 307] on li "Work" at bounding box center [853, 303] width 152 height 22
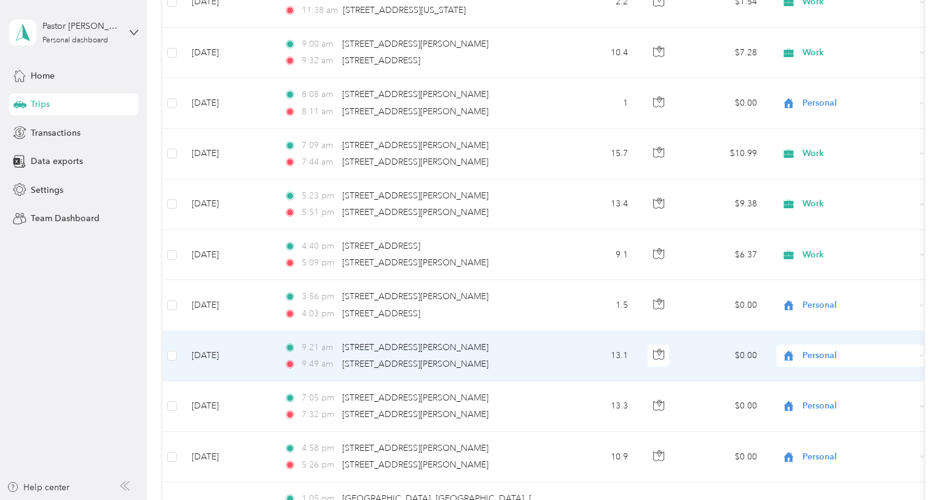
click at [816, 349] on span "Personal" at bounding box center [858, 356] width 112 height 14
click at [812, 160] on li "Work" at bounding box center [853, 157] width 152 height 22
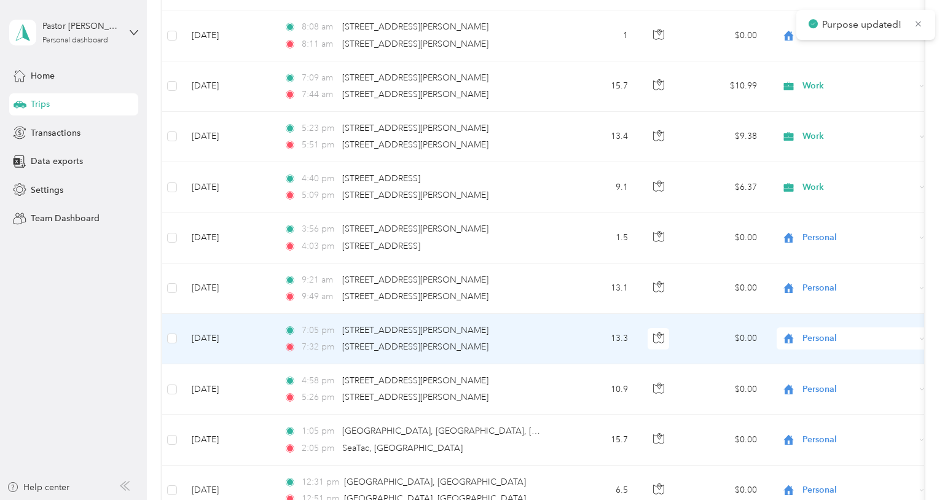
scroll to position [2903, 0]
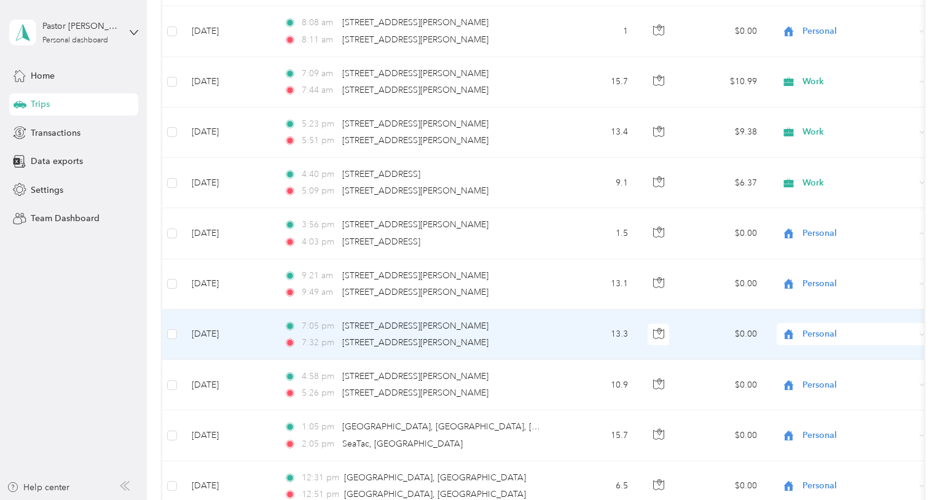
click at [816, 327] on span "Personal" at bounding box center [858, 334] width 112 height 14
click at [815, 326] on span "Work" at bounding box center [864, 332] width 114 height 13
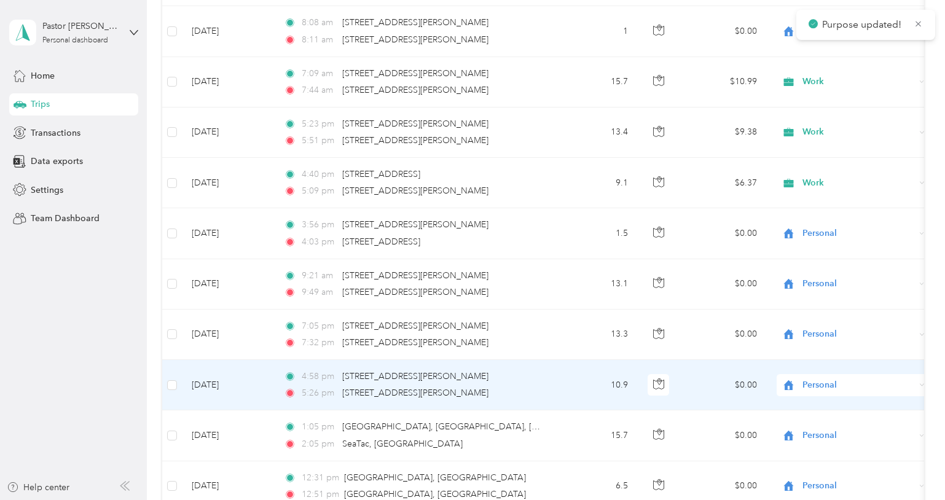
click at [813, 378] on span "Personal" at bounding box center [858, 385] width 112 height 14
click at [813, 190] on li "Work" at bounding box center [853, 187] width 152 height 22
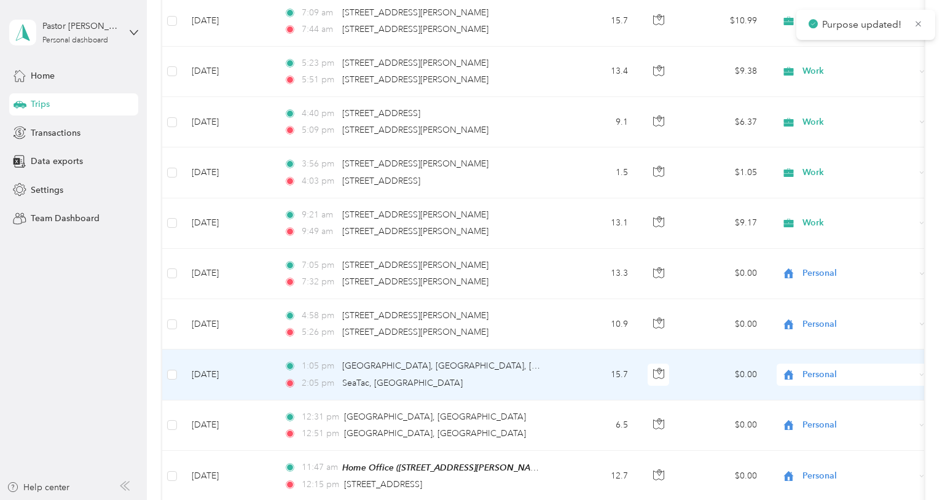
scroll to position [2967, 0]
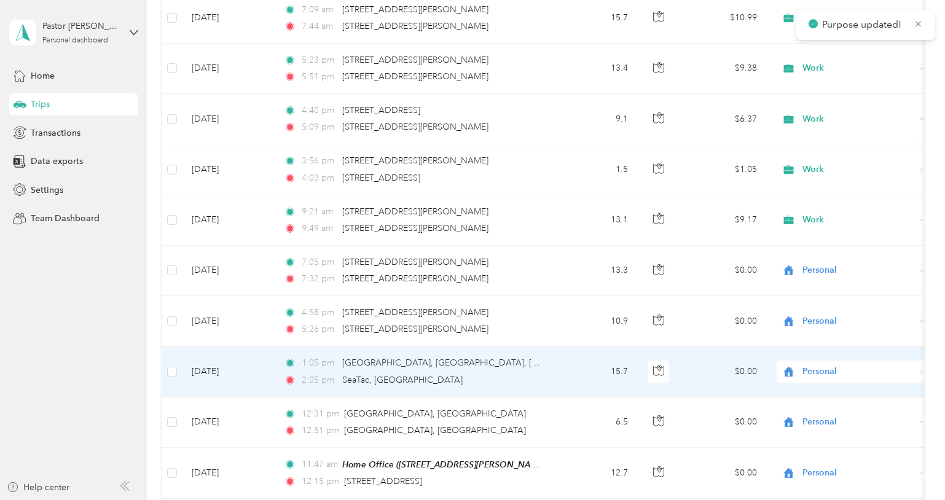
click at [816, 365] on span "Personal" at bounding box center [858, 372] width 112 height 14
click at [805, 173] on span "Work" at bounding box center [852, 172] width 135 height 13
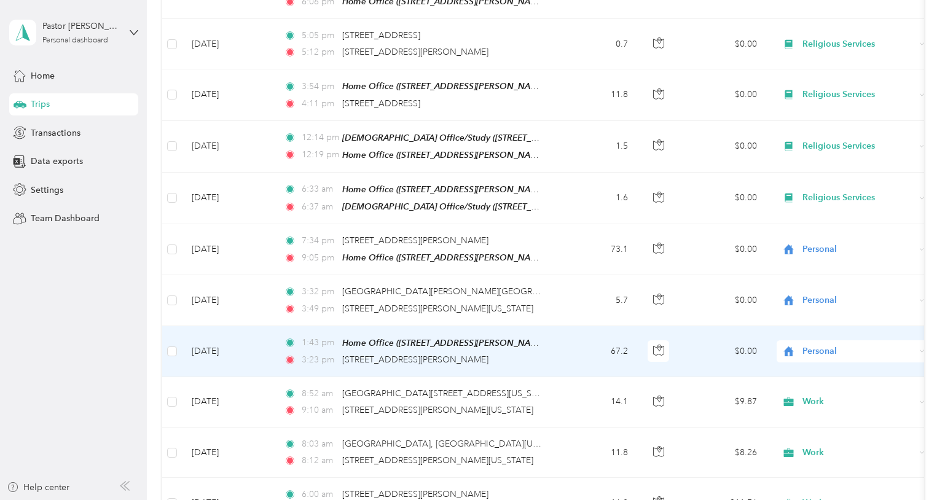
scroll to position [2030, 0]
